Goal: Find specific page/section: Find specific page/section

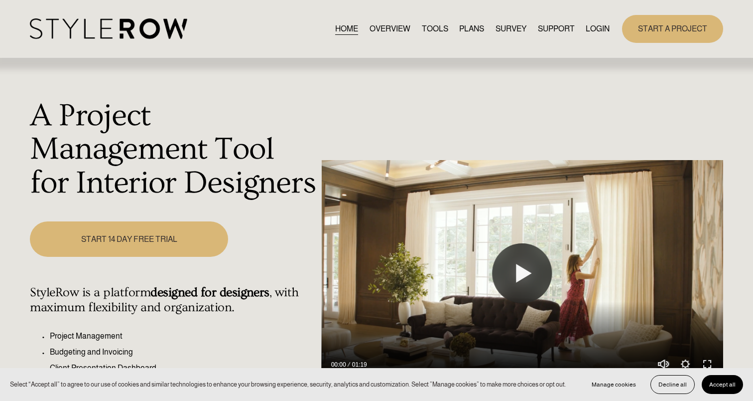
click at [429, 25] on link "TOOLS" at bounding box center [435, 28] width 26 height 13
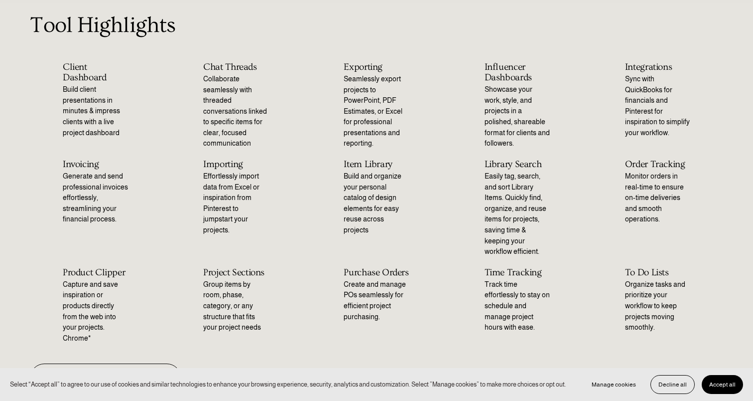
scroll to position [77, 0]
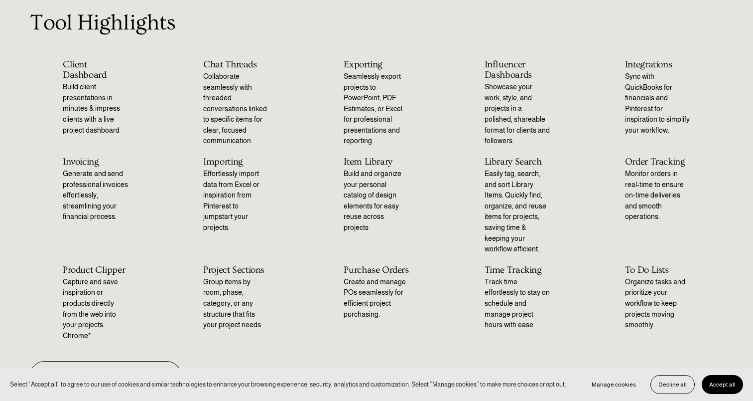
click at [643, 163] on h2 "Order Tracking" at bounding box center [657, 161] width 65 height 10
click at [639, 204] on p "Monitor orders in real-time to ensure on-time deliveries and smooth operations." at bounding box center [657, 195] width 65 height 54
click at [667, 162] on h2 "Order Tracking" at bounding box center [657, 161] width 65 height 10
drag, startPoint x: 659, startPoint y: 214, endPoint x: 623, endPoint y: 164, distance: 60.7
click at [623, 164] on div "Order Tracking Monitor orders in real-time to ensure on-time deliveries and smo…" at bounding box center [657, 189] width 131 height 66
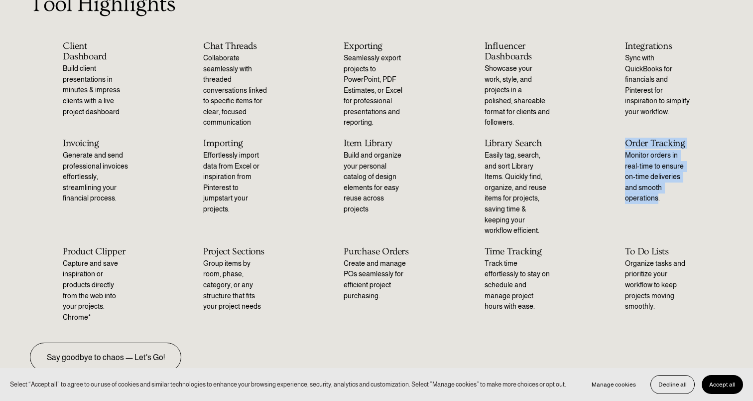
scroll to position [91, 0]
